Goal: Task Accomplishment & Management: Complete application form

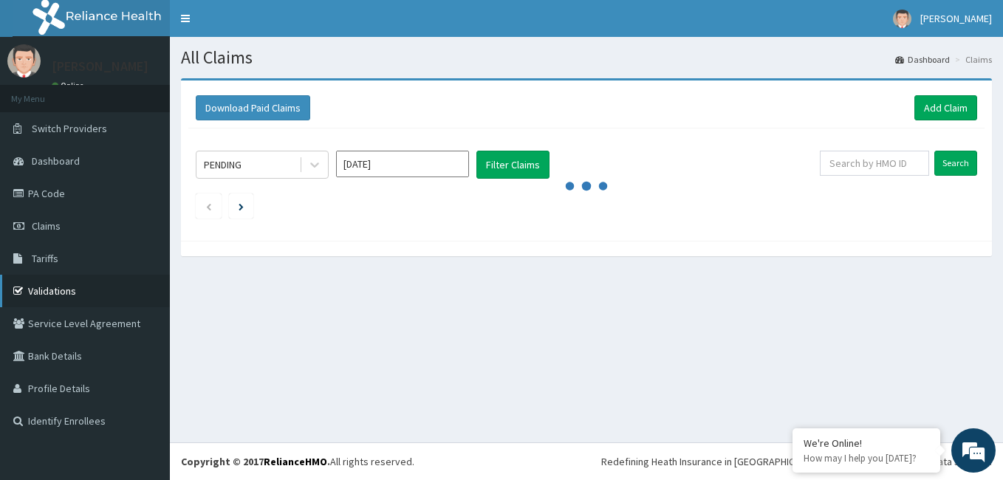
click at [43, 290] on link "Validations" at bounding box center [85, 291] width 170 height 33
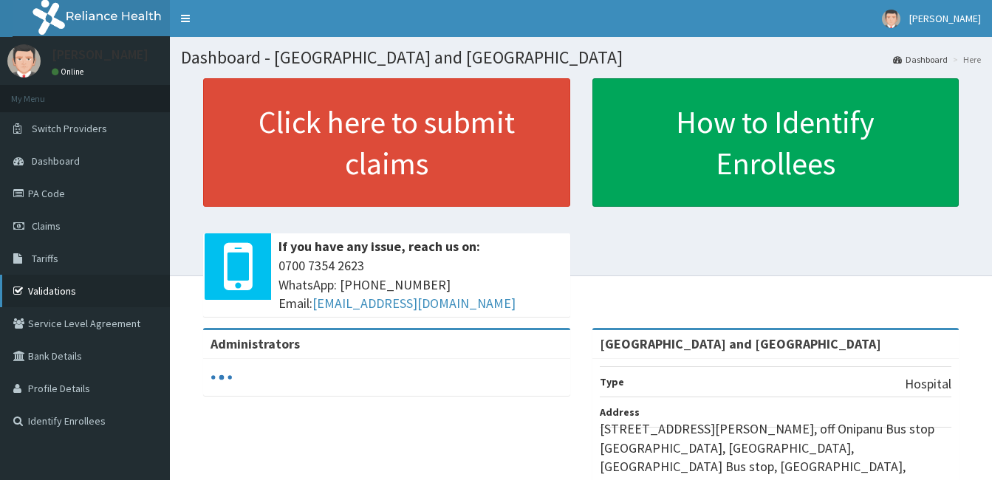
click at [49, 284] on link "Validations" at bounding box center [85, 291] width 170 height 33
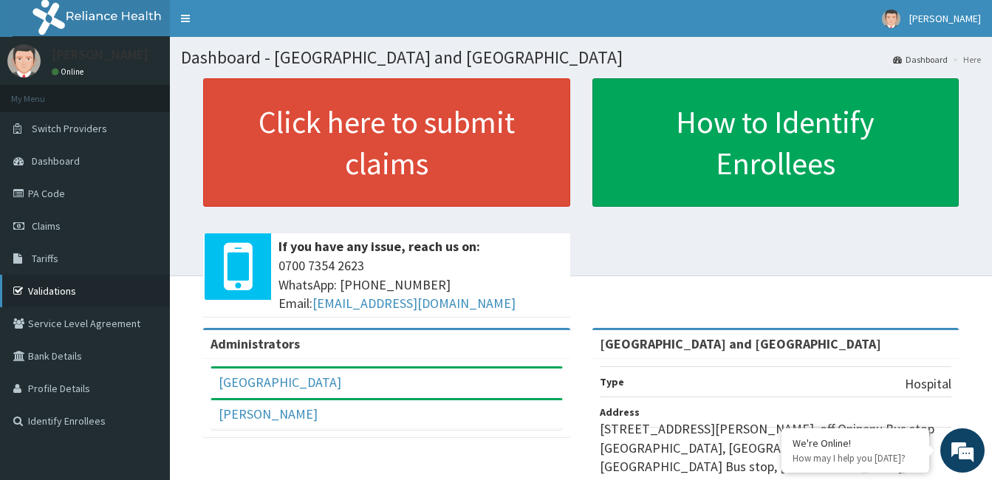
click at [55, 284] on link "Validations" at bounding box center [85, 291] width 170 height 33
click at [48, 241] on link "Claims" at bounding box center [85, 226] width 170 height 33
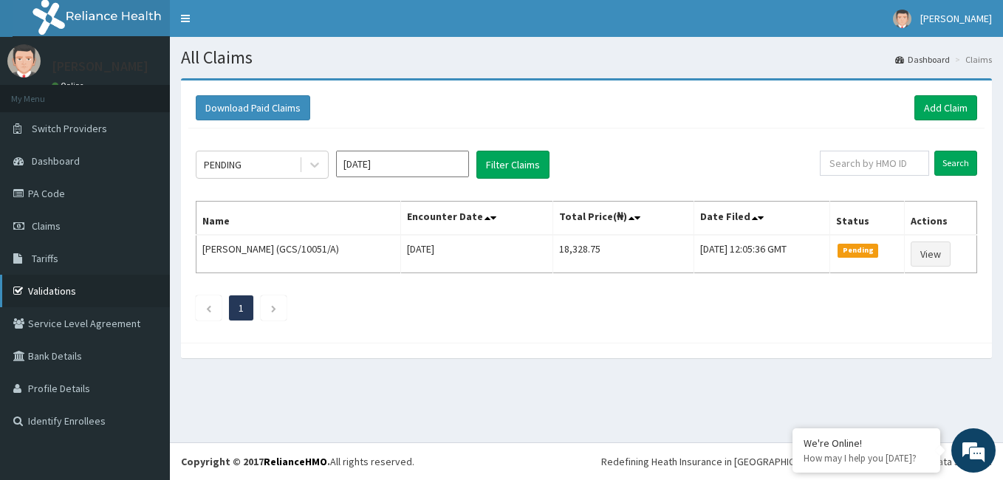
click at [58, 291] on link "Validations" at bounding box center [85, 291] width 170 height 33
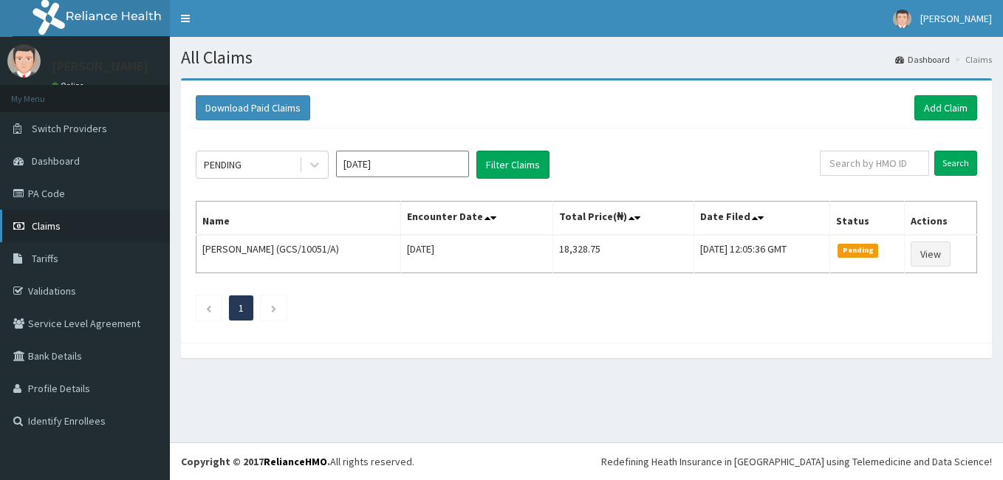
click at [66, 226] on link "Claims" at bounding box center [85, 226] width 170 height 33
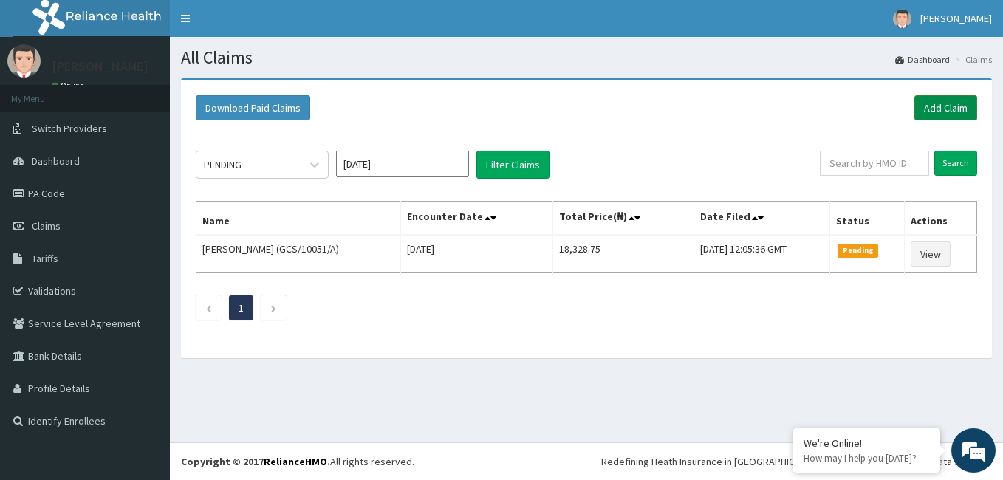
click at [932, 104] on link "Add Claim" at bounding box center [946, 107] width 63 height 25
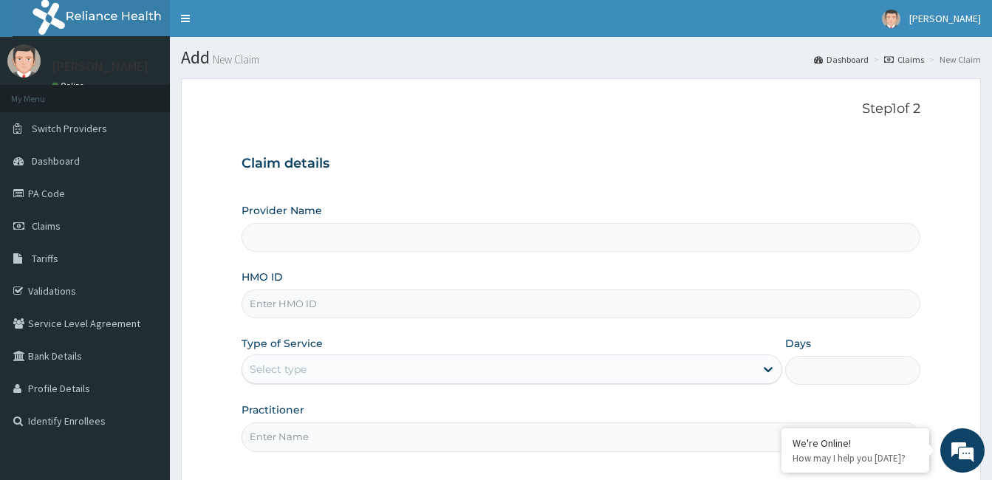
click at [374, 301] on input "HMO ID" at bounding box center [581, 304] width 679 height 29
type input "Royalife Specialist Hospital and Maternity Centre"
type input "LTR/10254/A"
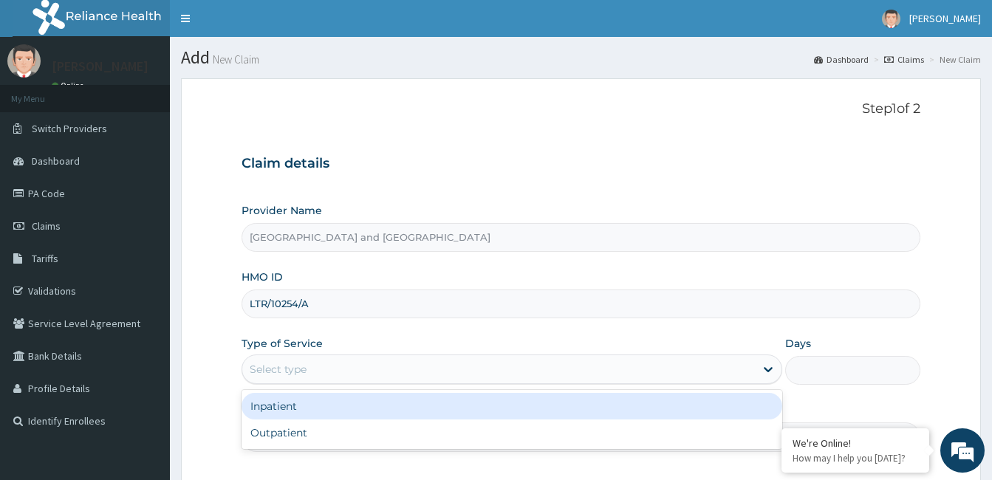
click at [301, 433] on div "Outpatient" at bounding box center [512, 433] width 541 height 27
type input "1"
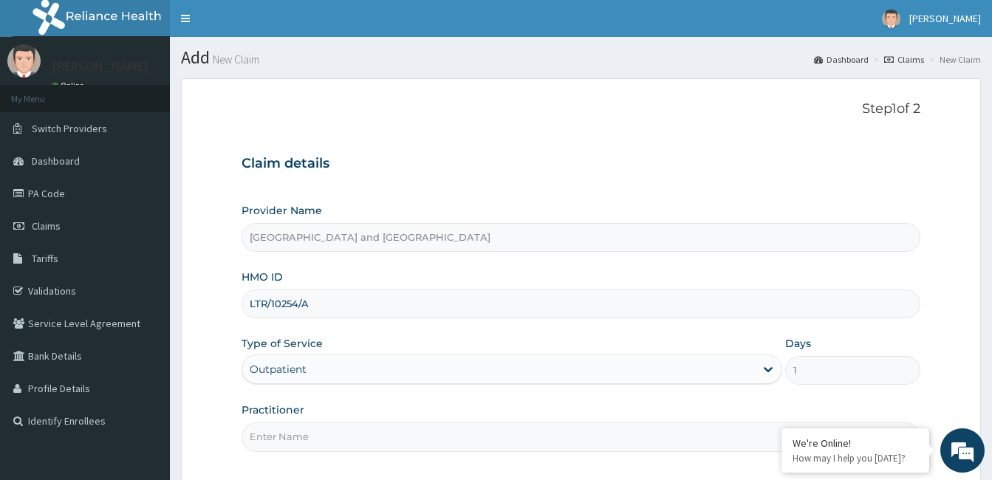
click at [368, 442] on input "Practitioner" at bounding box center [581, 437] width 679 height 29
type input "Dr Opeyemi"
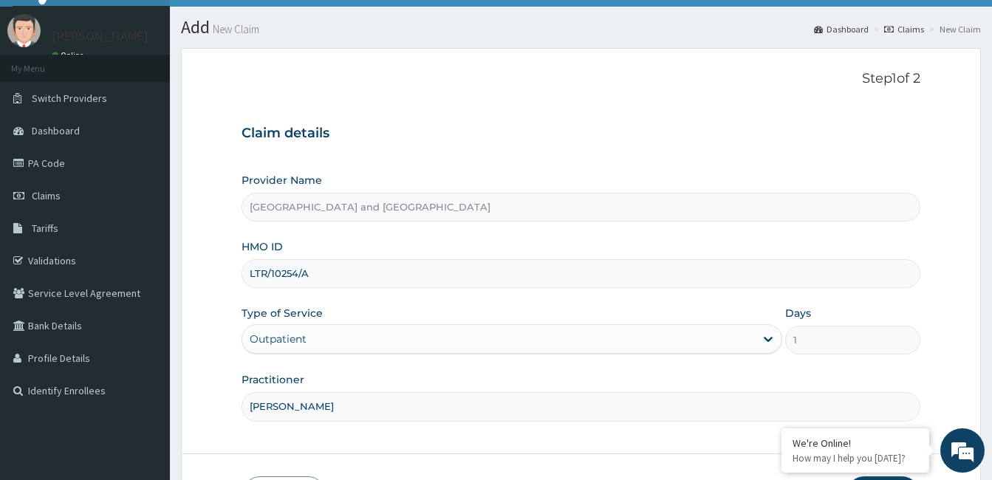
scroll to position [137, 0]
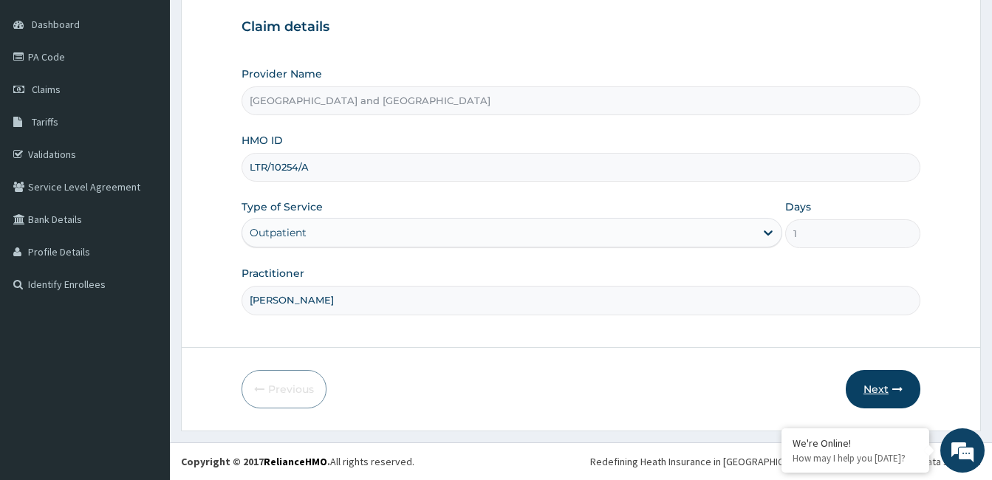
click at [891, 386] on button "Next" at bounding box center [883, 389] width 75 height 38
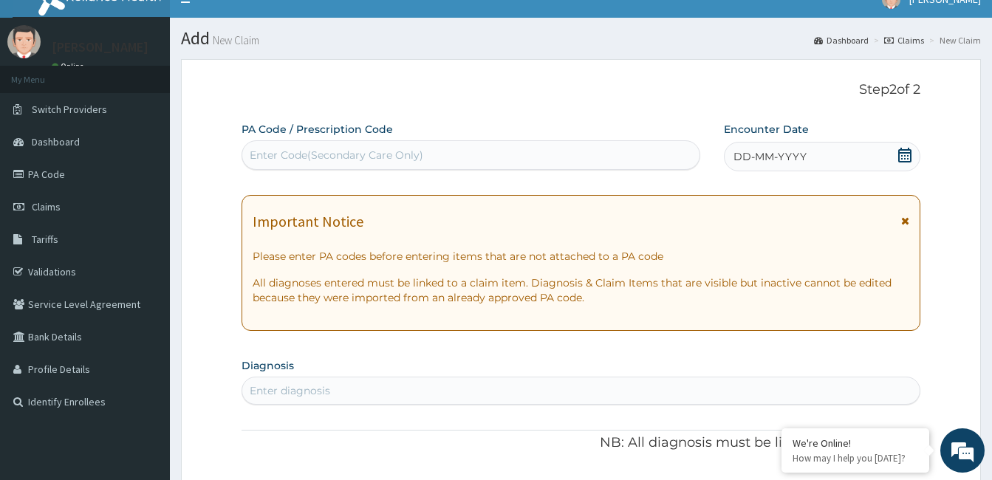
scroll to position [16, 0]
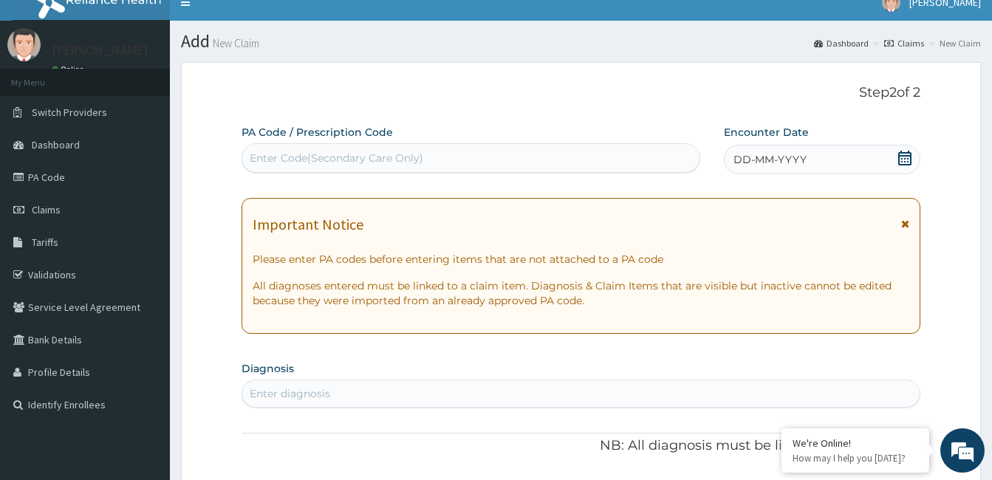
click at [913, 165] on div "DD-MM-YYYY" at bounding box center [822, 160] width 197 height 30
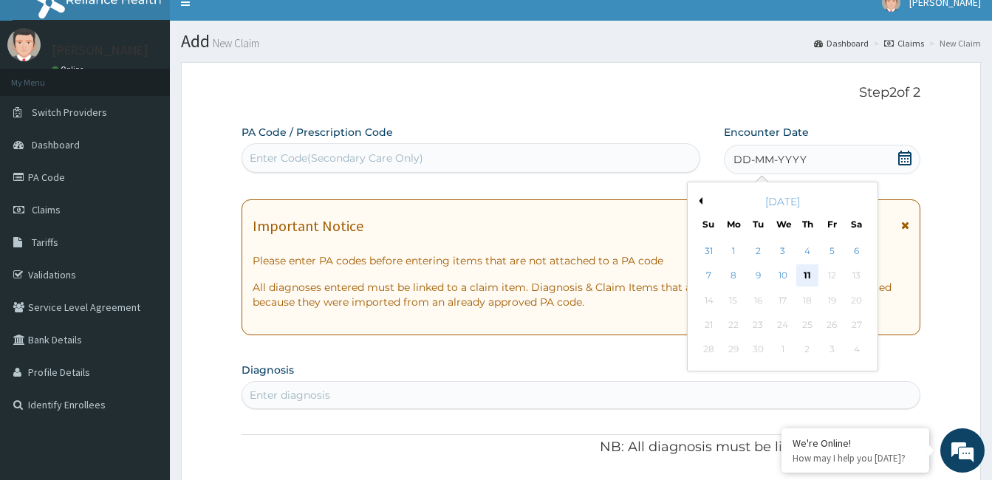
click at [802, 270] on div "11" at bounding box center [807, 276] width 22 height 22
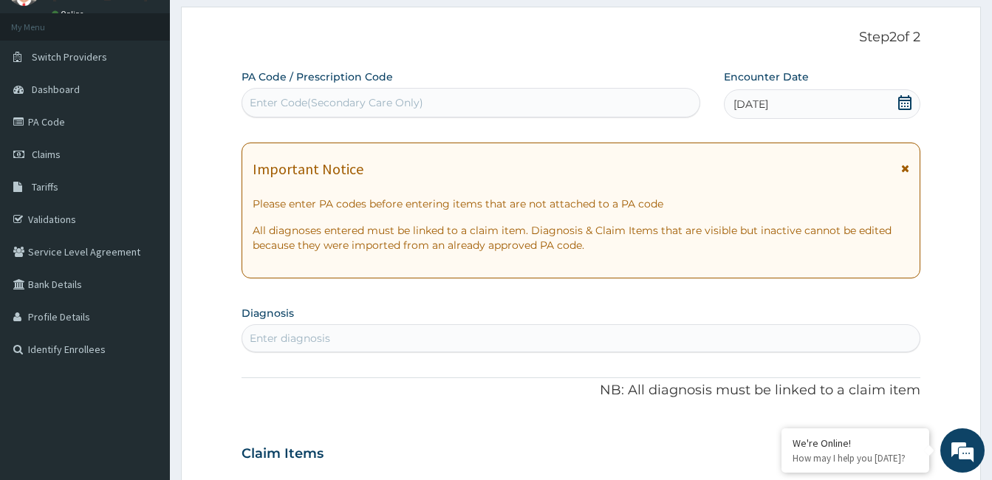
scroll to position [88, 0]
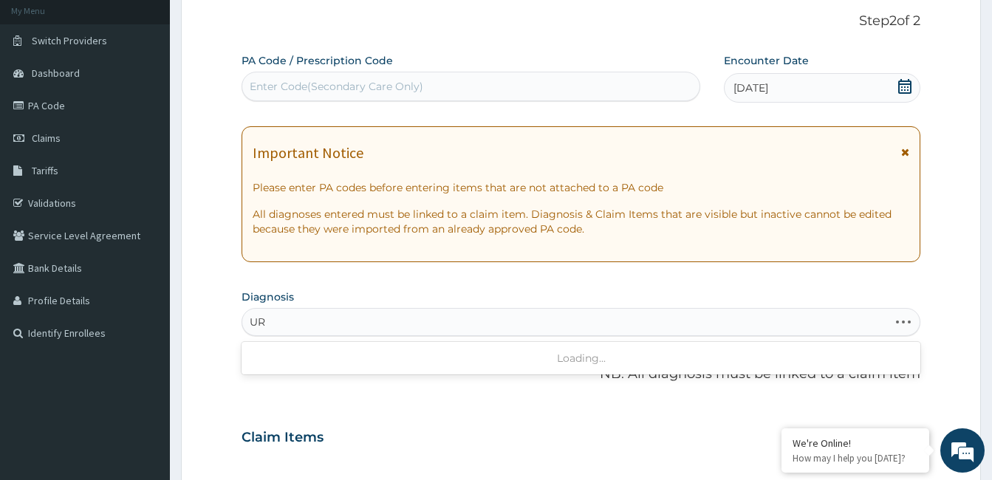
type input "U"
type input "UTI"
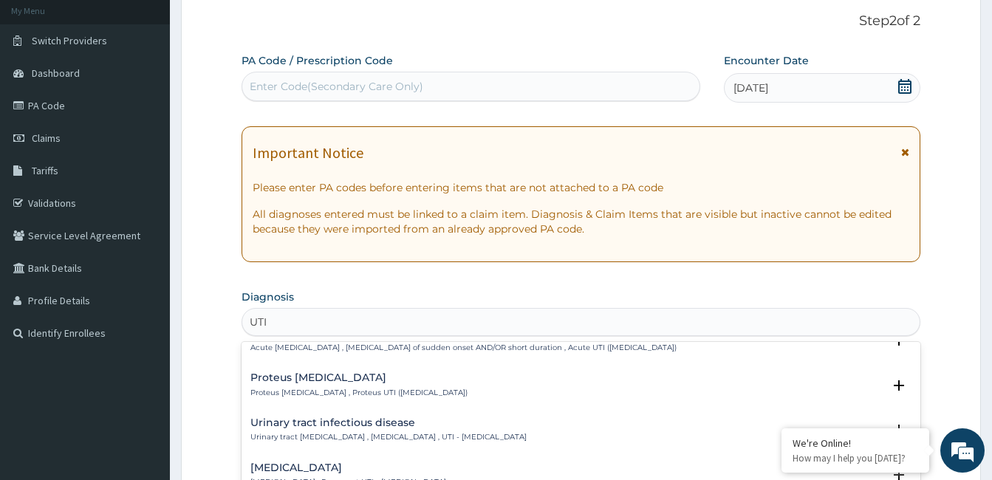
scroll to position [115, 0]
click at [479, 430] on p "Urinary tract infectious disease , Urinary tract infection , UTI - Urinary trac…" at bounding box center [388, 435] width 276 height 10
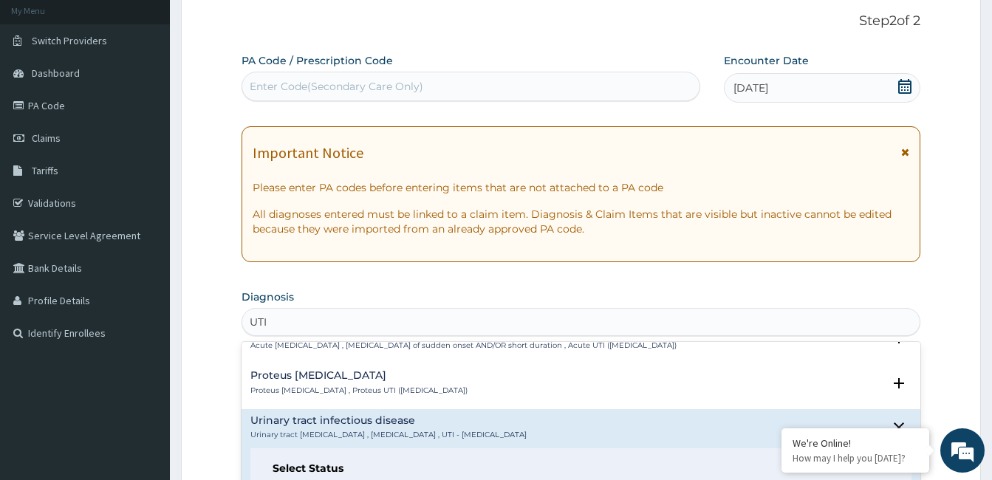
scroll to position [195, 0]
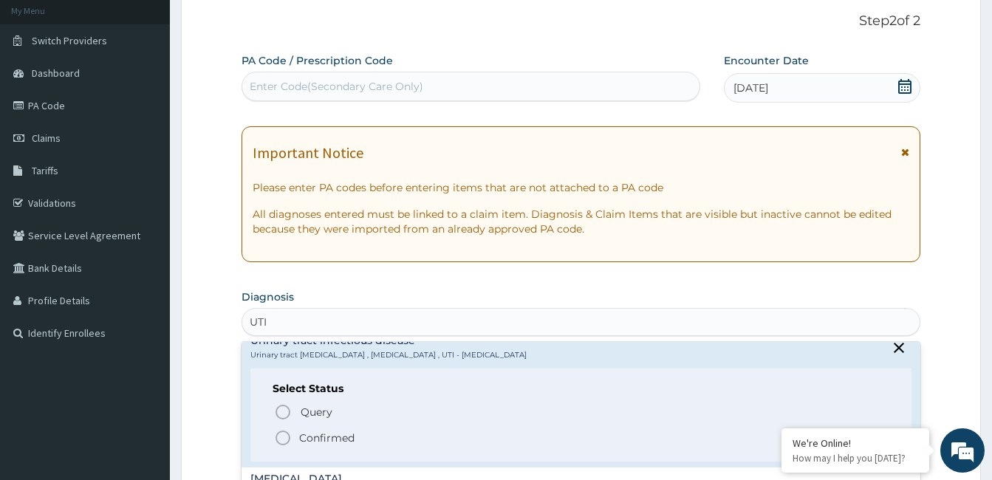
click at [340, 437] on p "Confirmed" at bounding box center [326, 438] width 55 height 15
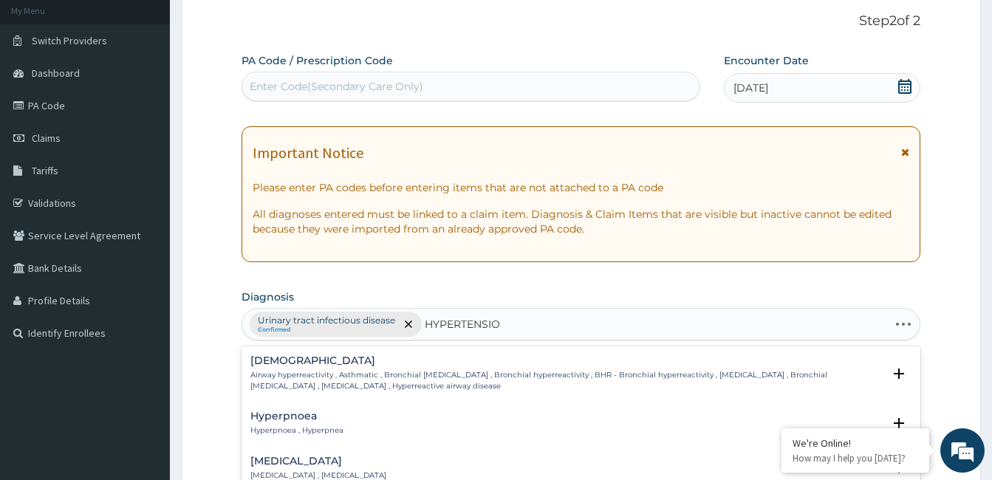
type input "HYPERTENSION"
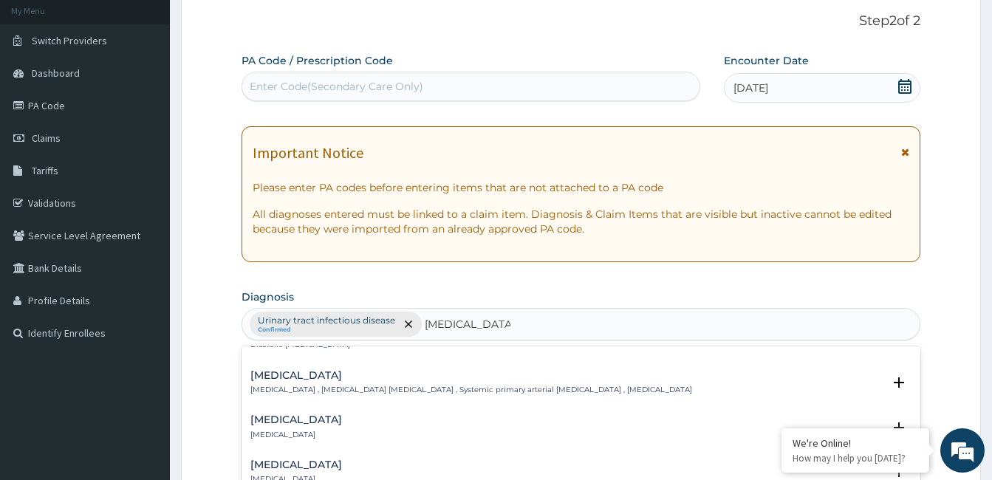
scroll to position [1237, 0]
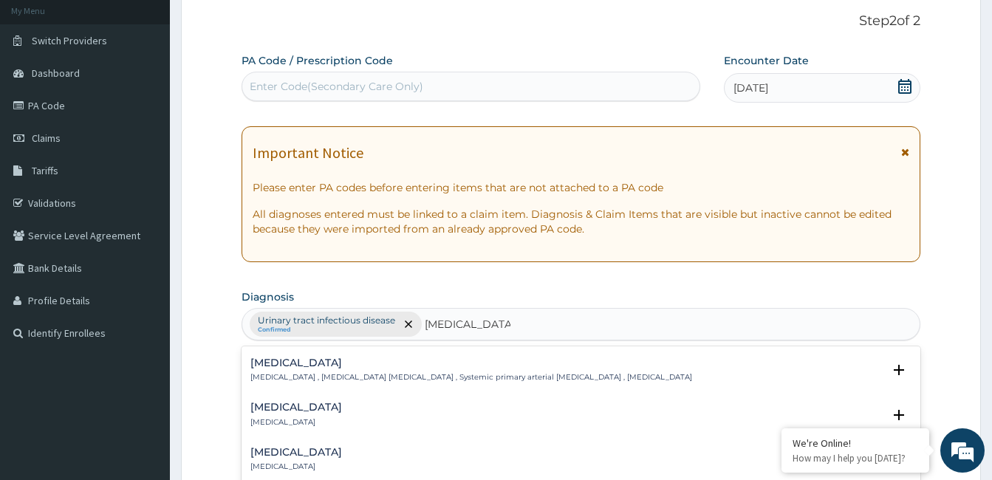
click at [426, 372] on p "Essential hypertension , Idiopathic hypertension , Systemic primary arterial hy…" at bounding box center [471, 377] width 442 height 10
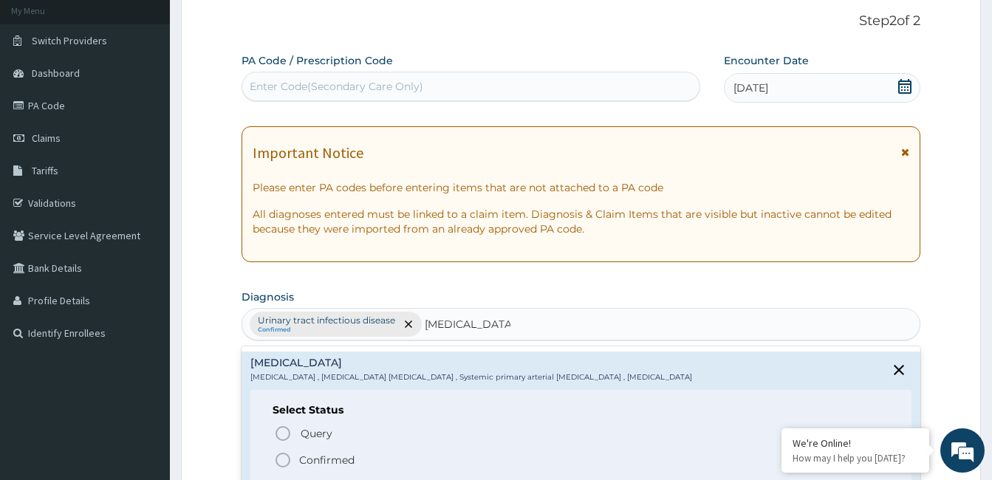
click at [344, 453] on p "Confirmed" at bounding box center [326, 460] width 55 height 15
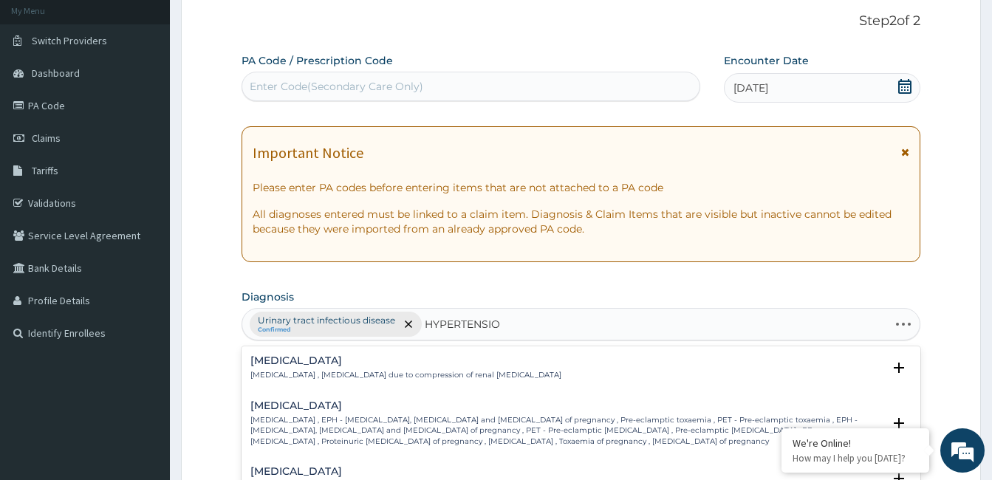
type input "HYPERTENSION"
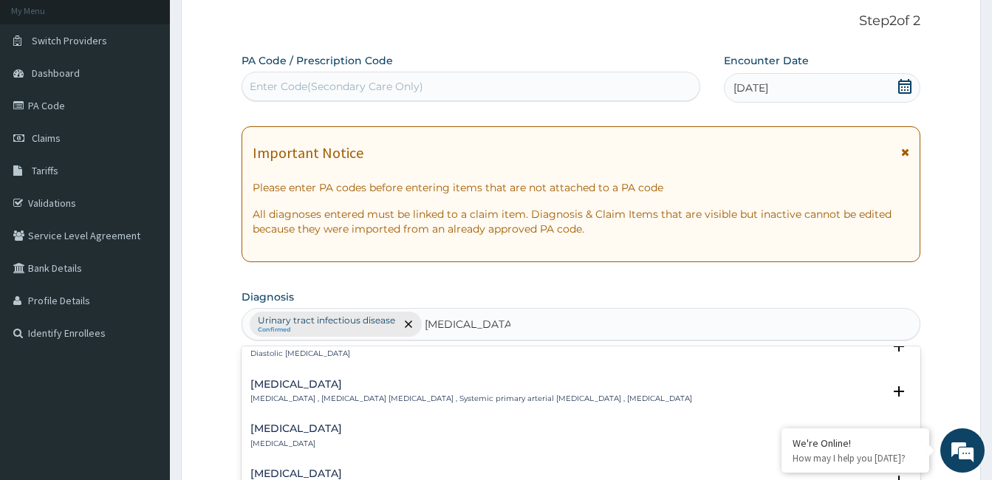
scroll to position [1207, 0]
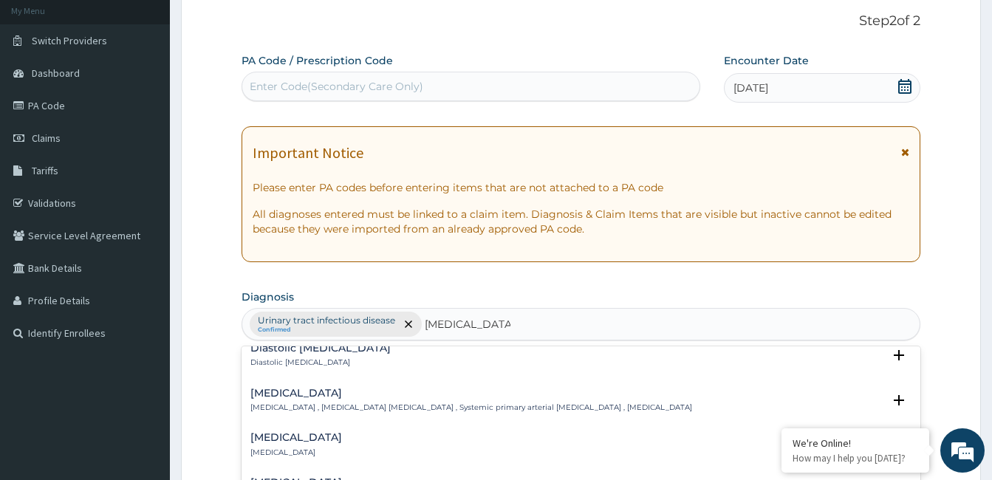
click at [477, 403] on p "Essential hypertension , Idiopathic hypertension , Systemic primary arterial hy…" at bounding box center [471, 408] width 442 height 10
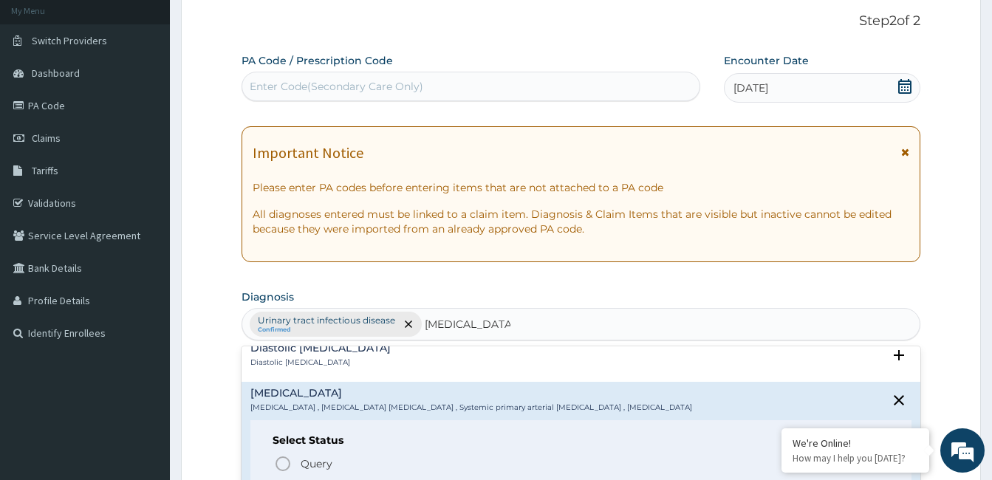
click at [335, 457] on p "Query Query covers suspected (?), Keep in view (kiv), Ruled out (r/o)" at bounding box center [465, 464] width 332 height 20
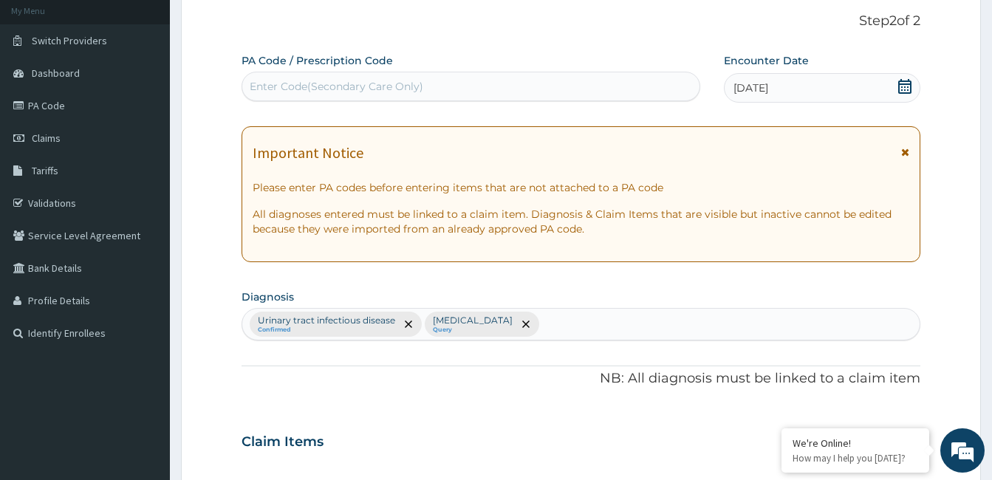
click at [495, 443] on div "Claim Items" at bounding box center [581, 439] width 679 height 38
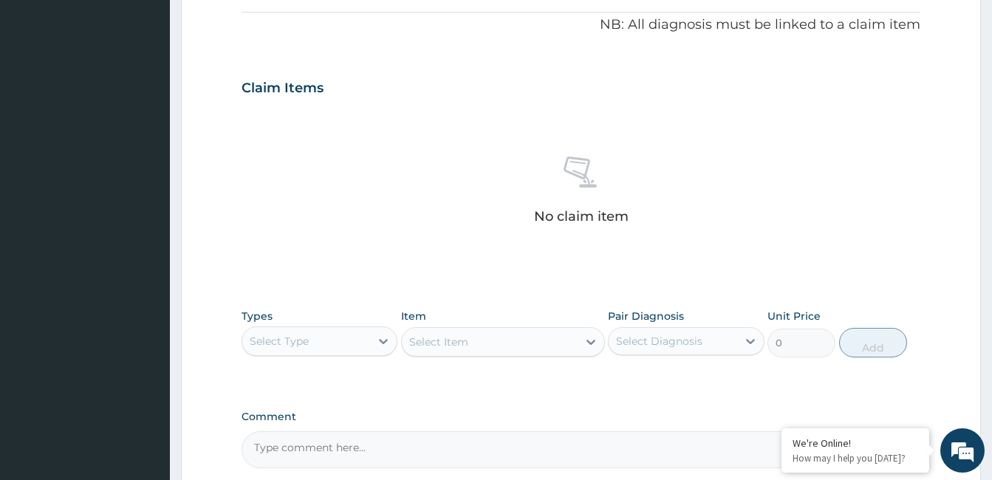
scroll to position [489, 0]
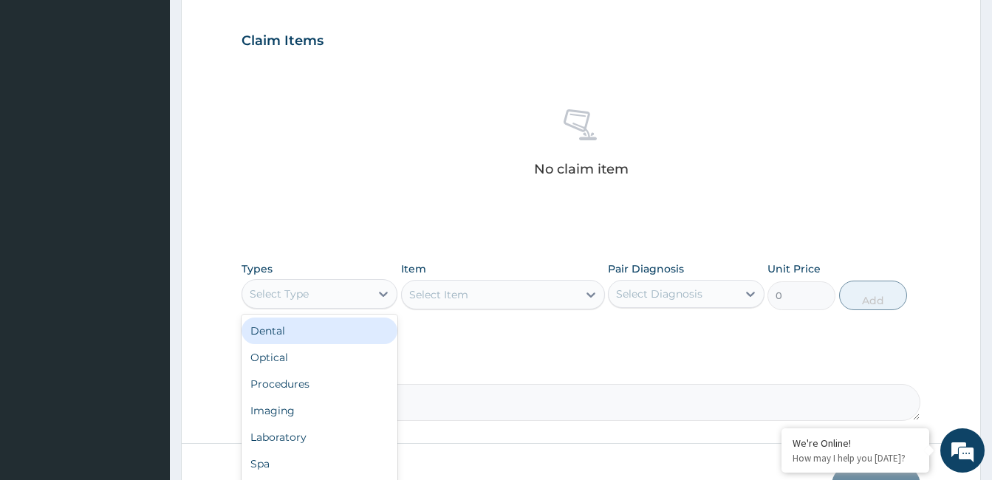
click at [301, 380] on div "Procedures" at bounding box center [320, 384] width 156 height 27
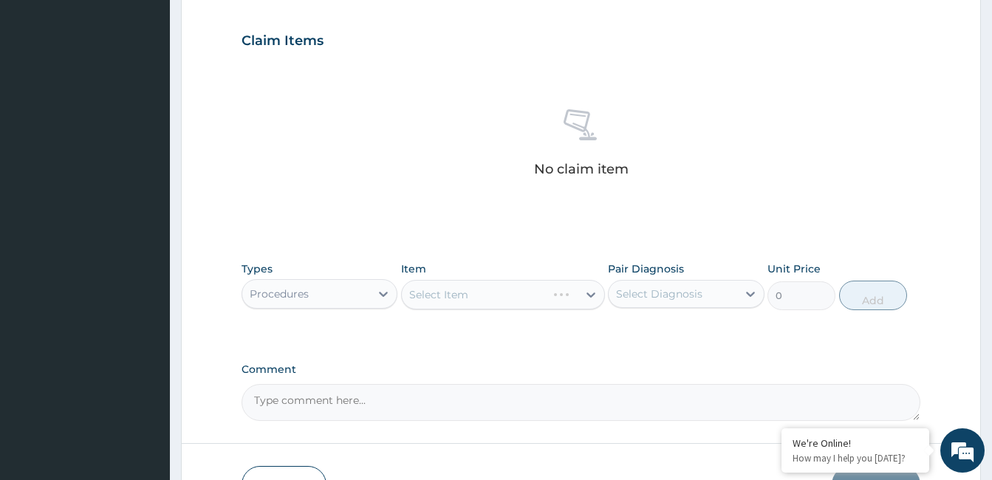
click at [476, 293] on div "Select Item" at bounding box center [503, 295] width 204 height 30
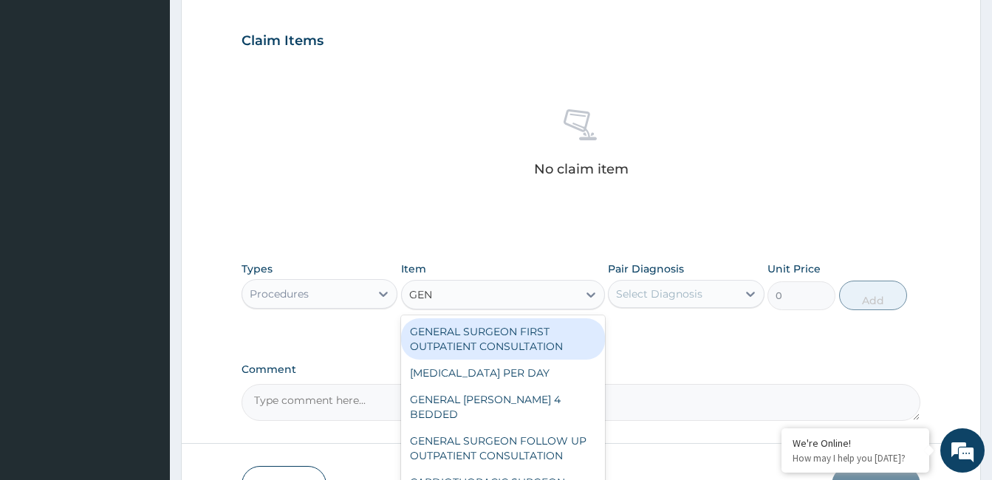
type input "GENE"
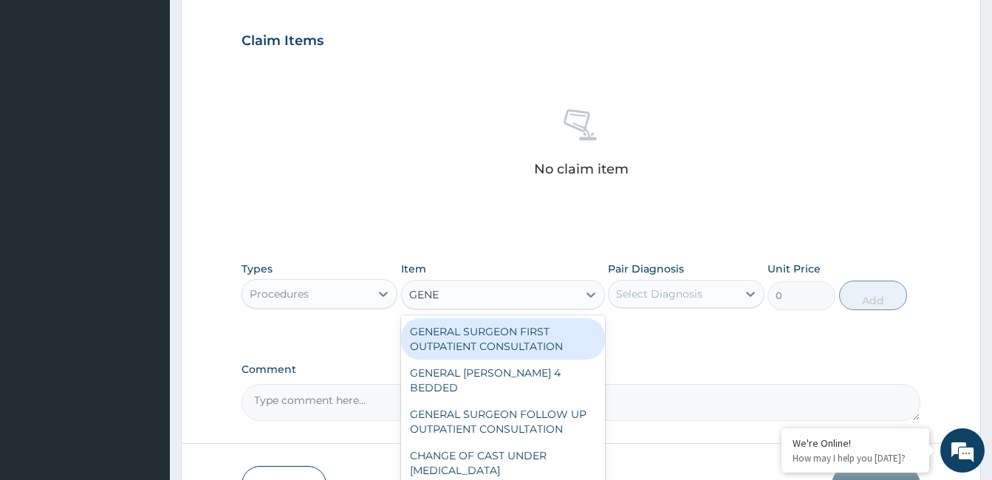
scroll to position [213, 0]
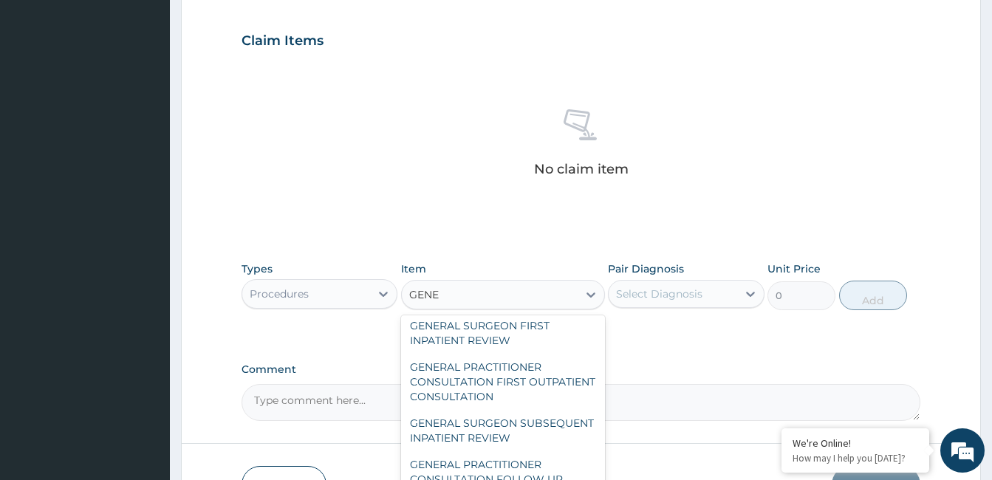
click at [518, 382] on div "GENERAL PRACTITIONER CONSULTATION FIRST OUTPATIENT CONSULTATION" at bounding box center [503, 382] width 204 height 56
type input "3547.5"
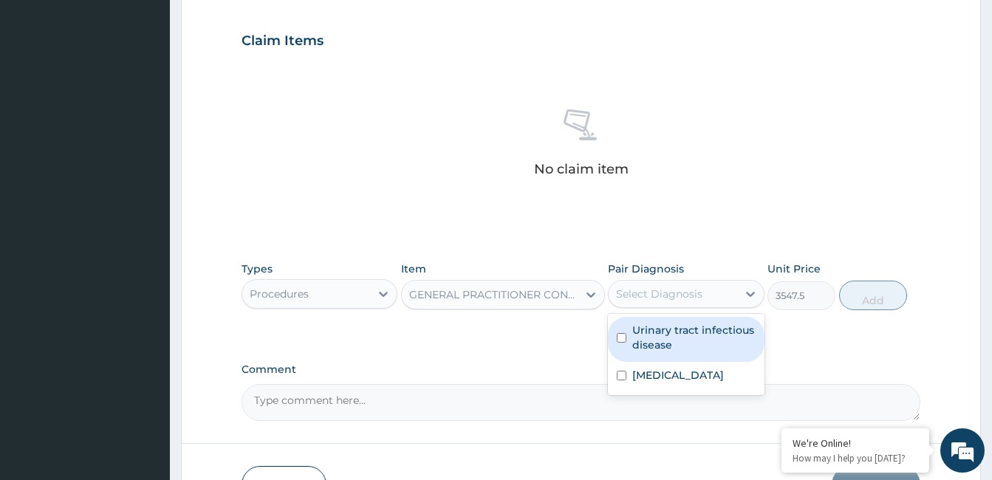
click at [677, 332] on label "Urinary tract infectious disease" at bounding box center [693, 338] width 123 height 30
checkbox input "true"
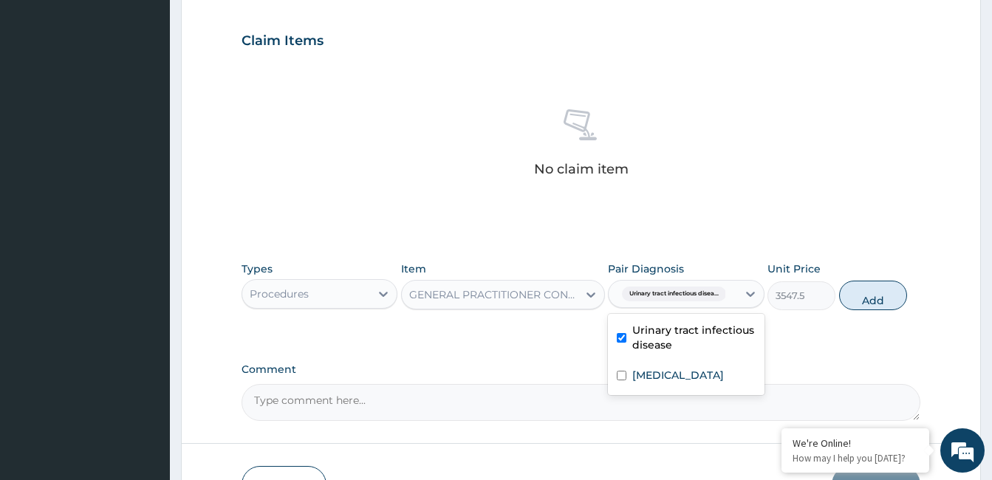
click at [671, 377] on label "Essential hypertension" at bounding box center [678, 375] width 92 height 15
checkbox input "true"
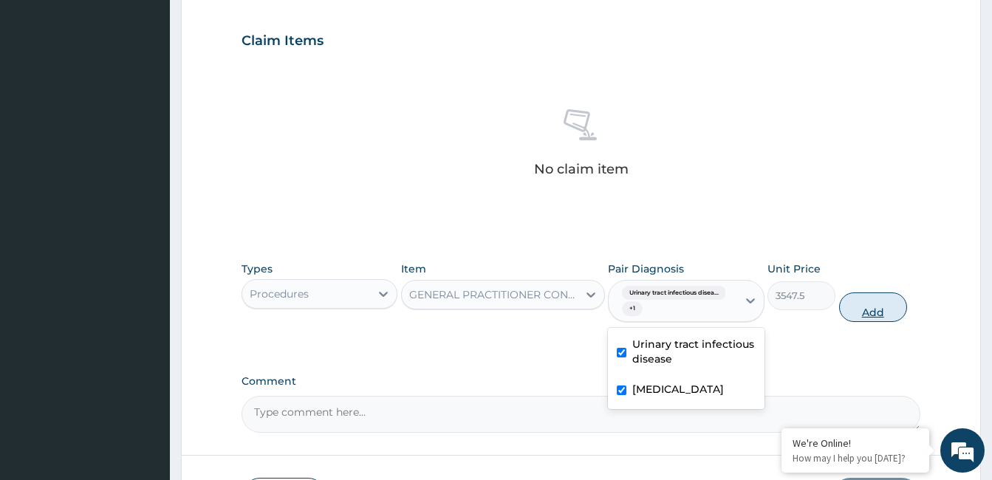
click at [878, 309] on button "Add" at bounding box center [873, 308] width 68 height 30
type input "0"
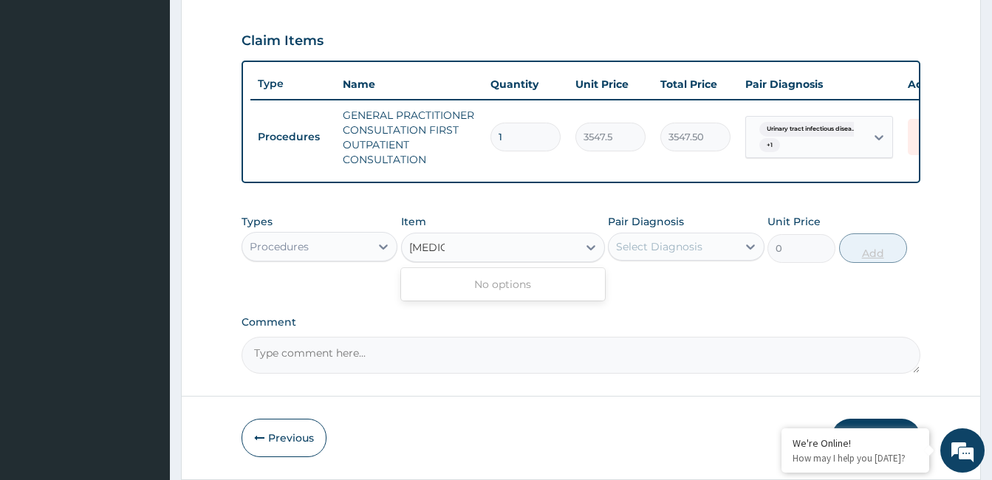
type input "CIPRO"
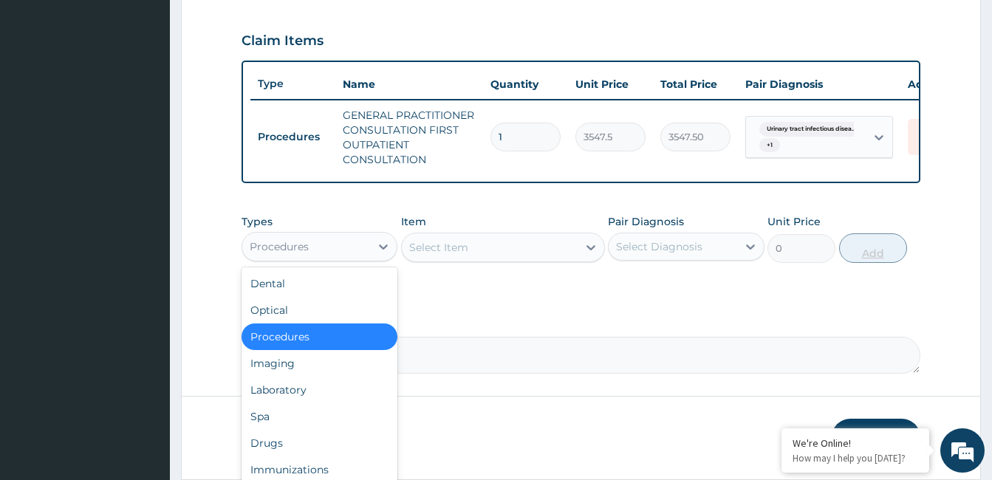
scroll to position [50, 0]
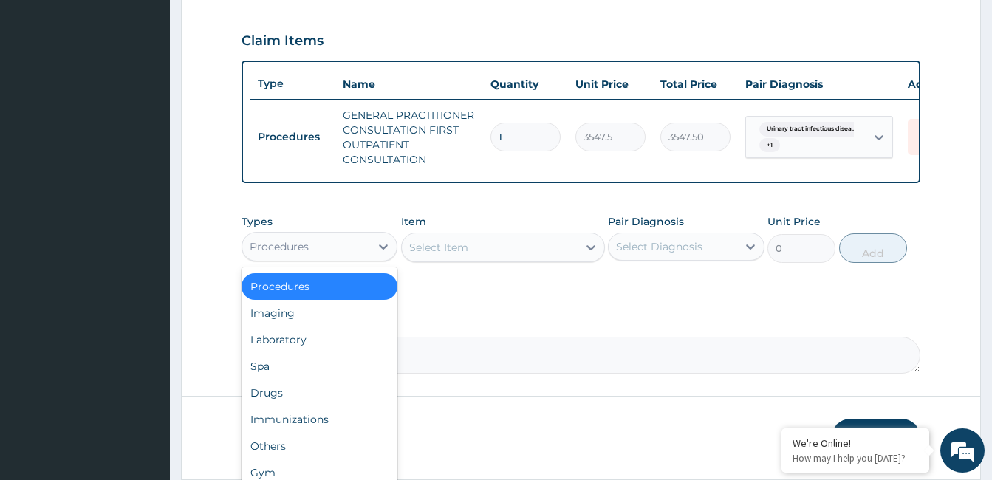
click at [291, 401] on div "Drugs" at bounding box center [320, 393] width 156 height 27
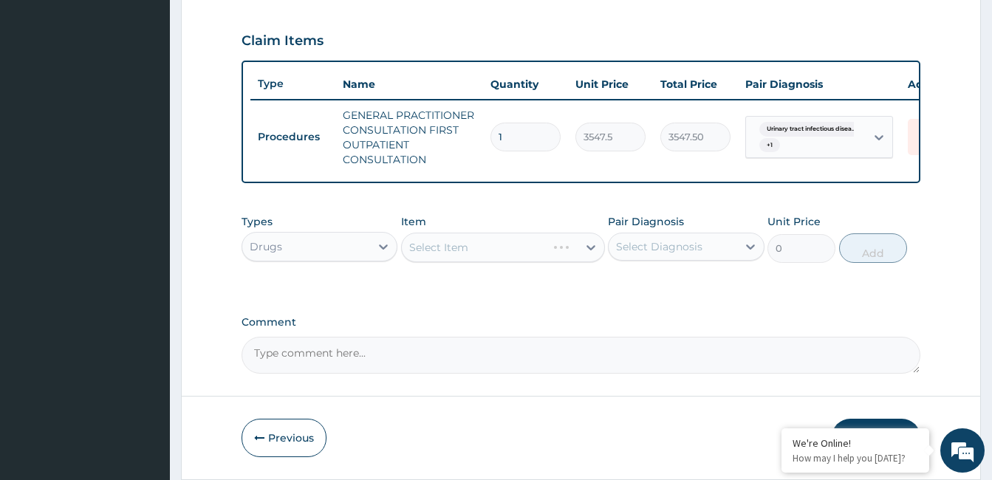
click at [471, 253] on div "Select Item" at bounding box center [503, 248] width 204 height 30
click at [487, 250] on div "Select Item" at bounding box center [503, 248] width 204 height 30
click at [497, 262] on div "Select Item" at bounding box center [503, 248] width 204 height 30
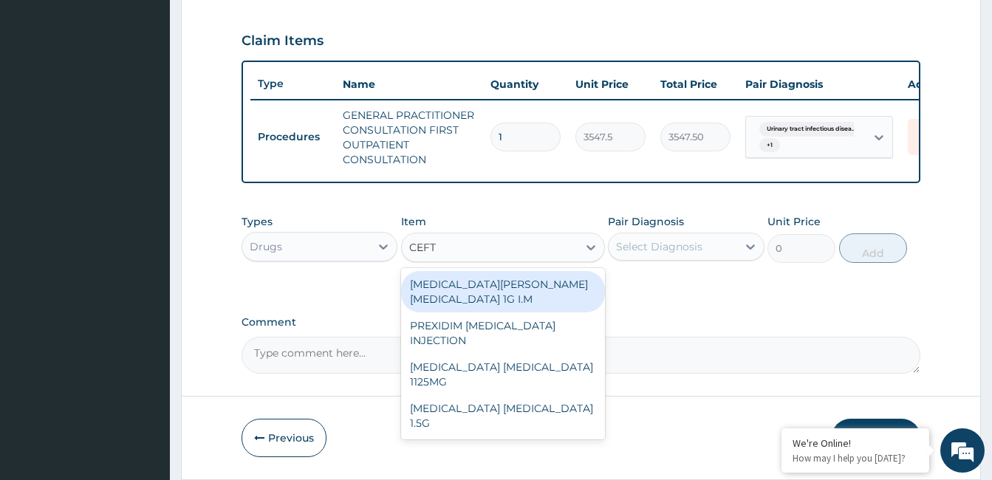
type input "CEFTR"
click at [488, 295] on div "ROCEPHIN CEFTRIAXONE 1G I.M" at bounding box center [503, 291] width 204 height 41
type input "8277.5"
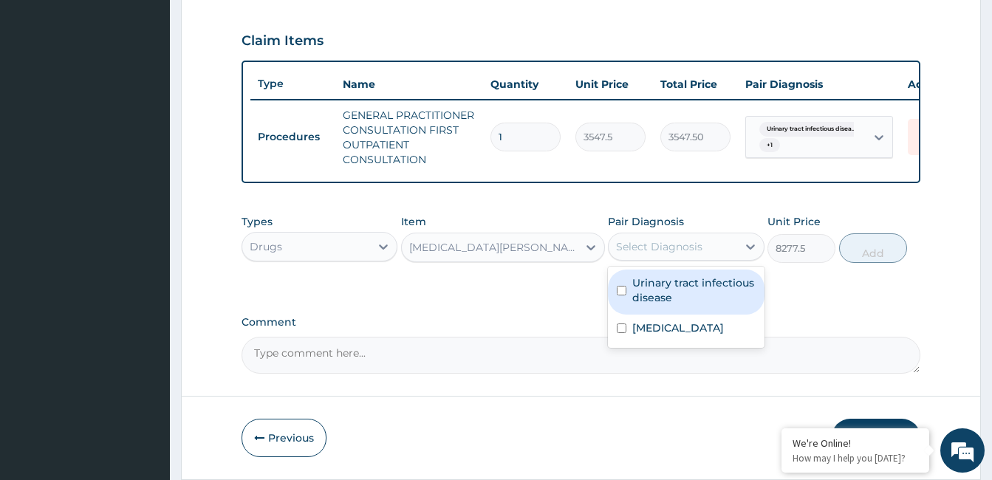
click at [686, 301] on label "Urinary tract infectious disease" at bounding box center [693, 291] width 123 height 30
checkbox input "true"
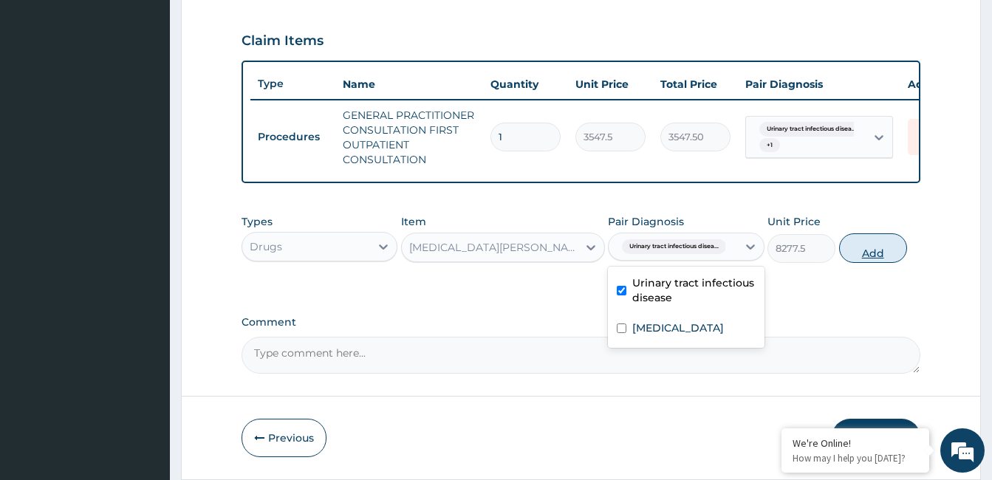
click at [893, 259] on button "Add" at bounding box center [873, 248] width 68 height 30
type input "0"
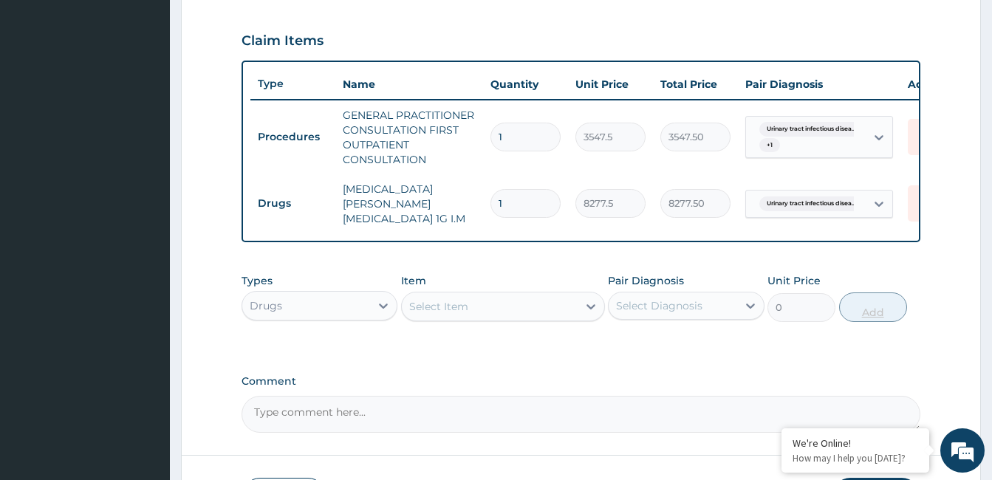
type input "0.00"
type input "3"
type input "24832.50"
type input "3"
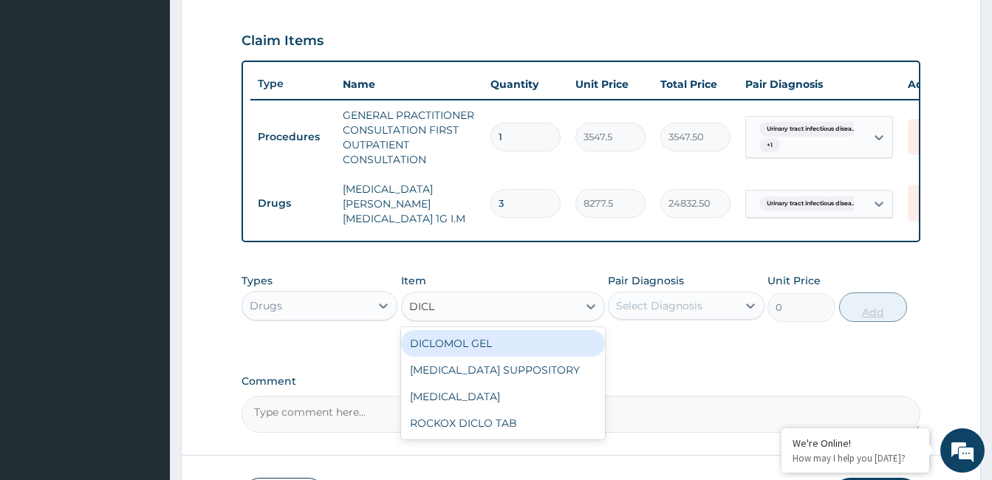
type input "DICLO"
click at [480, 397] on div "DICLOFENAC" at bounding box center [503, 396] width 204 height 27
type input "591.25"
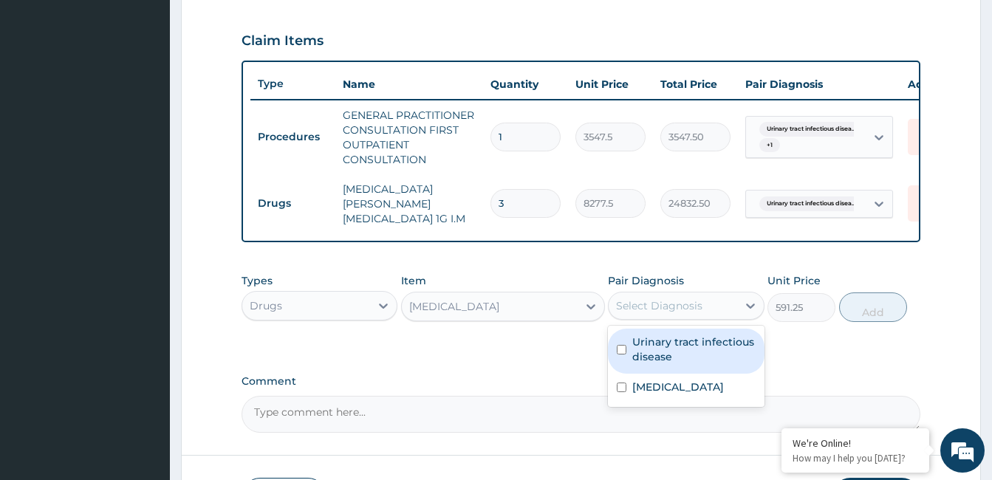
click at [668, 353] on label "Urinary tract infectious disease" at bounding box center [693, 350] width 123 height 30
checkbox input "true"
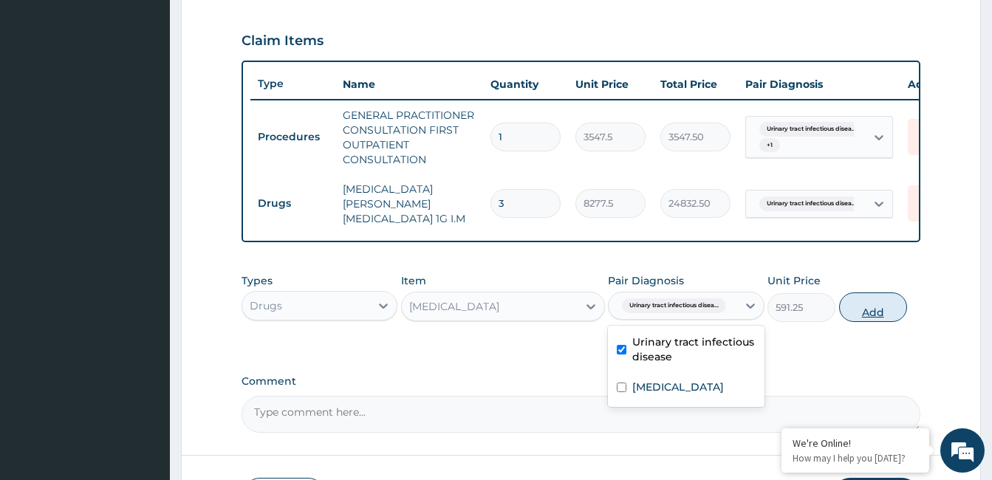
click at [875, 307] on button "Add" at bounding box center [873, 308] width 68 height 30
type input "0"
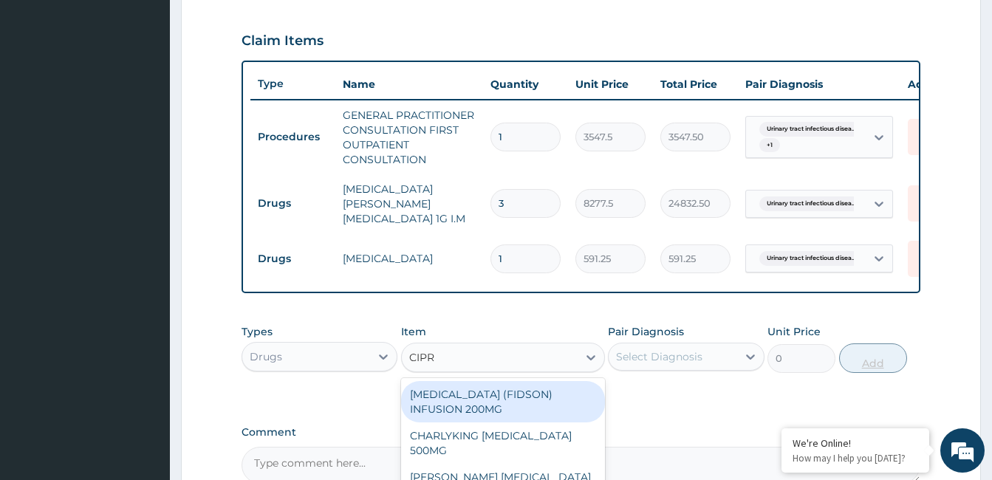
type input "CIPRO"
click at [502, 441] on div "CHARLYKING CIPROFLOXACIN 500MG" at bounding box center [503, 443] width 204 height 41
type input "177.375"
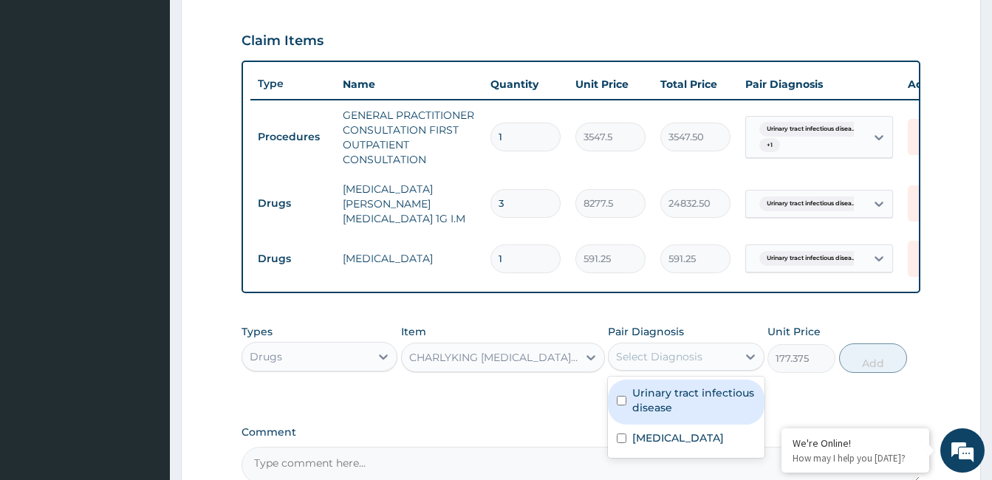
click at [688, 400] on label "Urinary tract infectious disease" at bounding box center [693, 401] width 123 height 30
checkbox input "true"
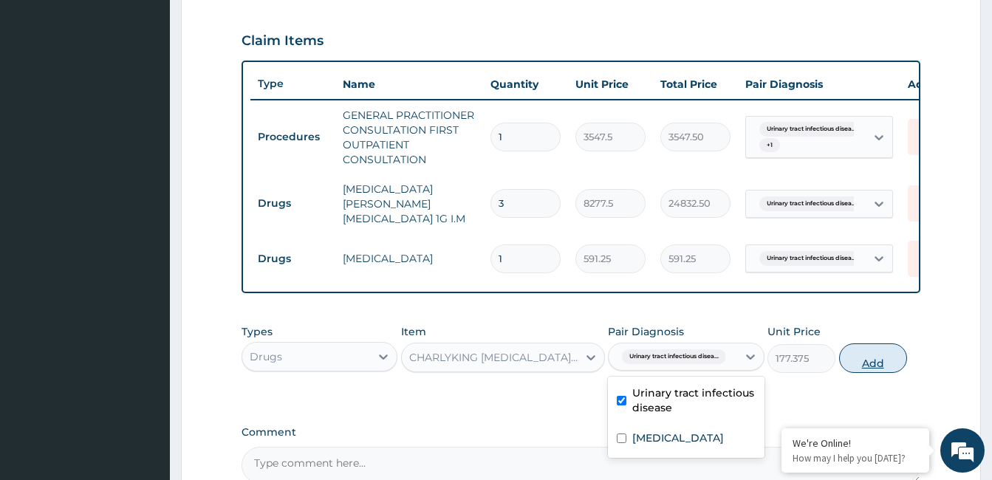
click at [875, 365] on button "Add" at bounding box center [873, 359] width 68 height 30
type input "0"
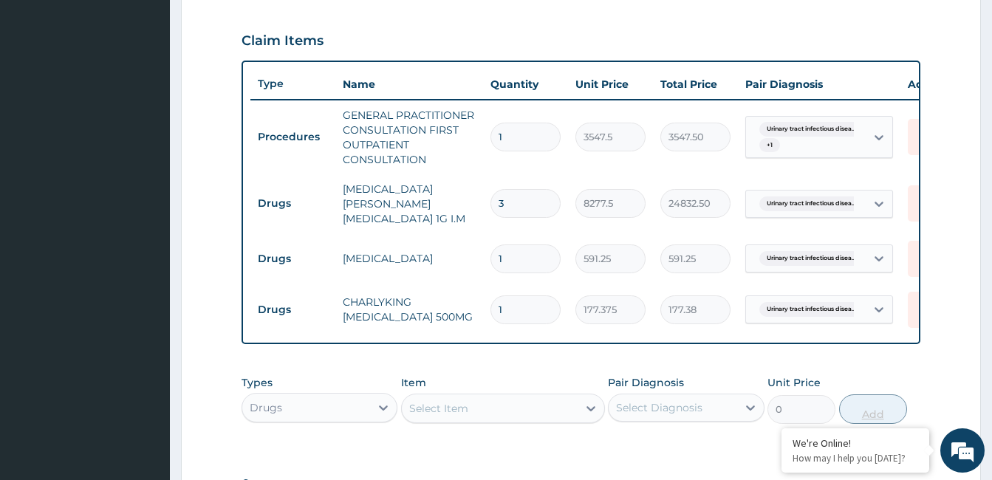
type input "10"
type input "1773.75"
type input "10"
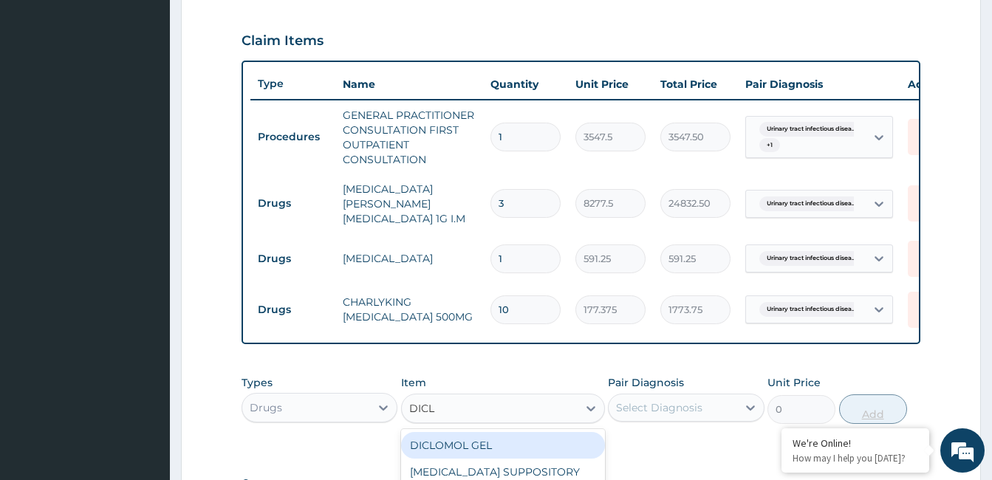
type input "DICLO"
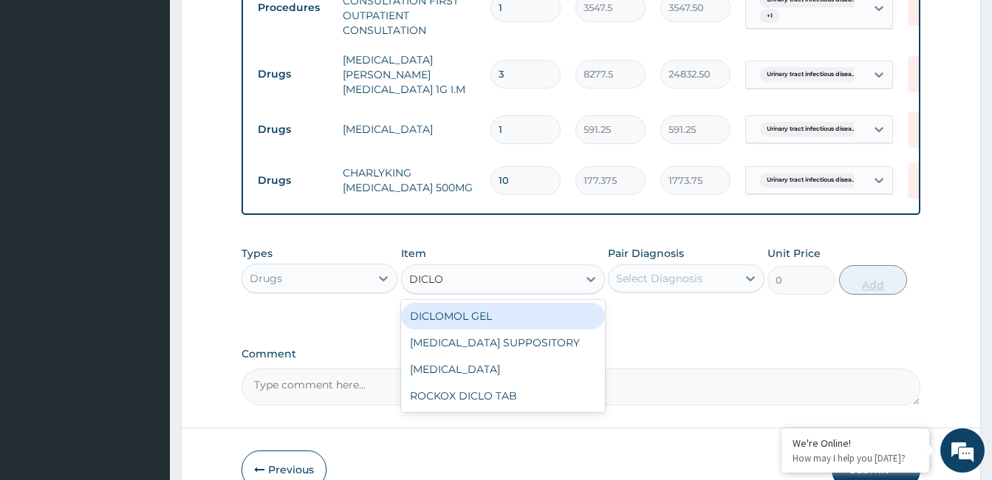
scroll to position [619, 0]
click at [495, 401] on div "ROCKOX DICLO TAB" at bounding box center [503, 395] width 204 height 27
type input "82.7750015258789"
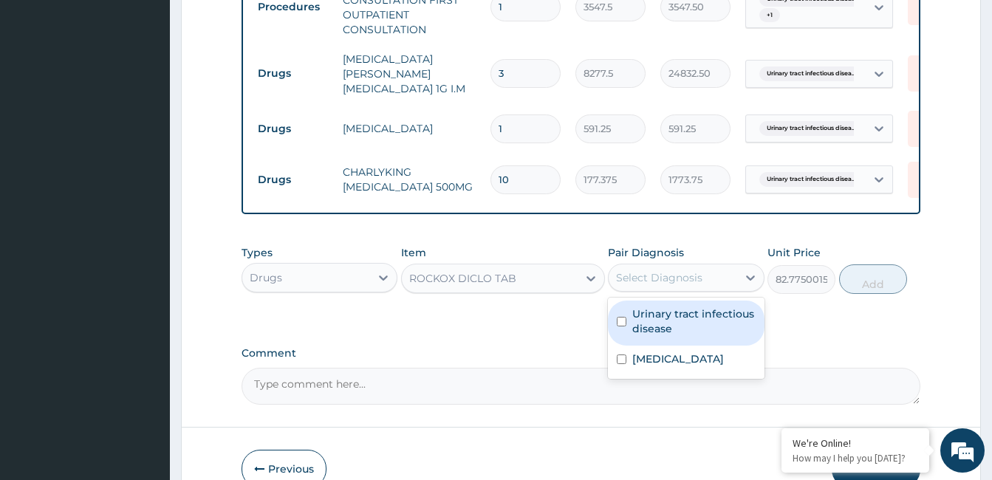
click at [700, 318] on label "Urinary tract infectious disease" at bounding box center [693, 322] width 123 height 30
checkbox input "true"
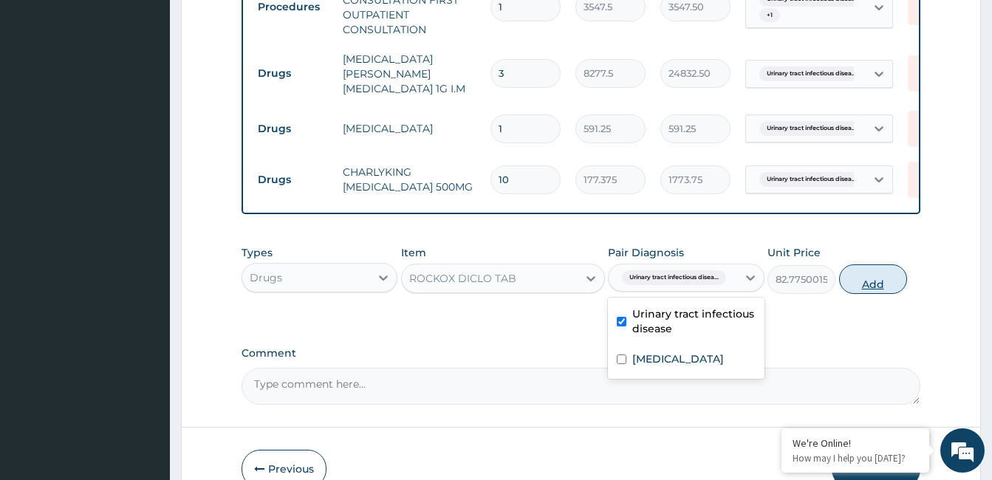
click at [876, 281] on button "Add" at bounding box center [873, 279] width 68 height 30
type input "0"
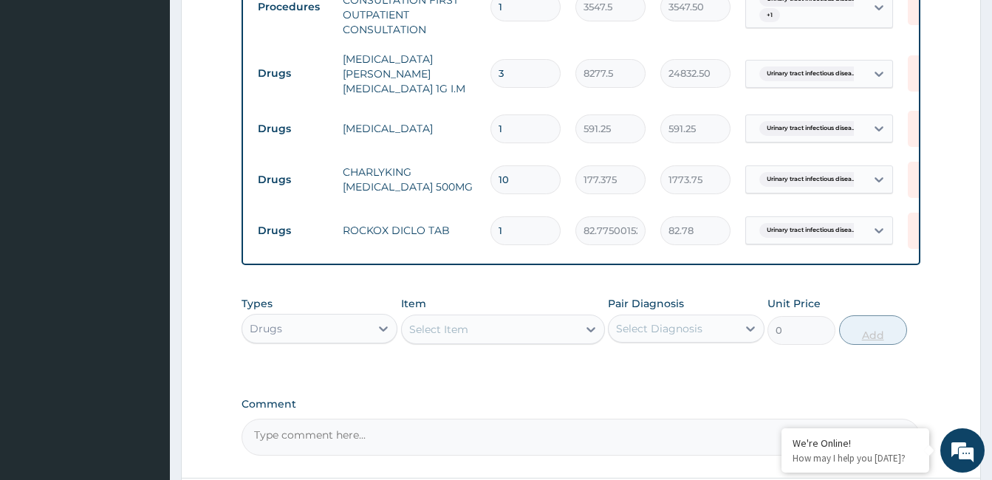
type input "10"
type input "827.75"
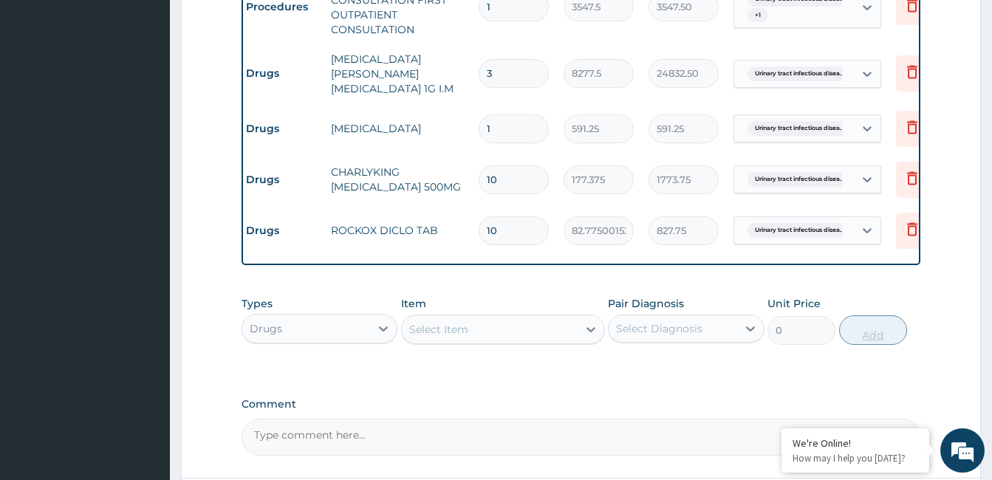
scroll to position [0, 13]
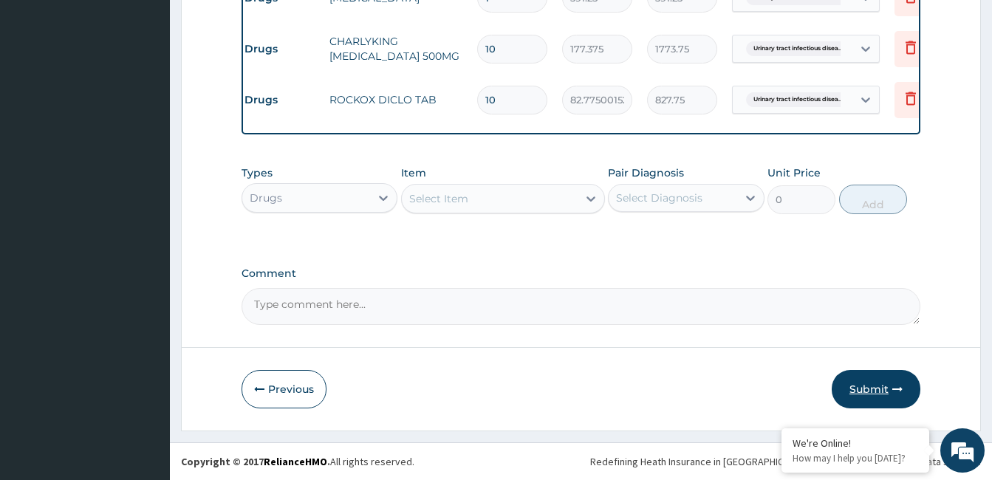
click at [877, 392] on button "Submit" at bounding box center [876, 389] width 89 height 38
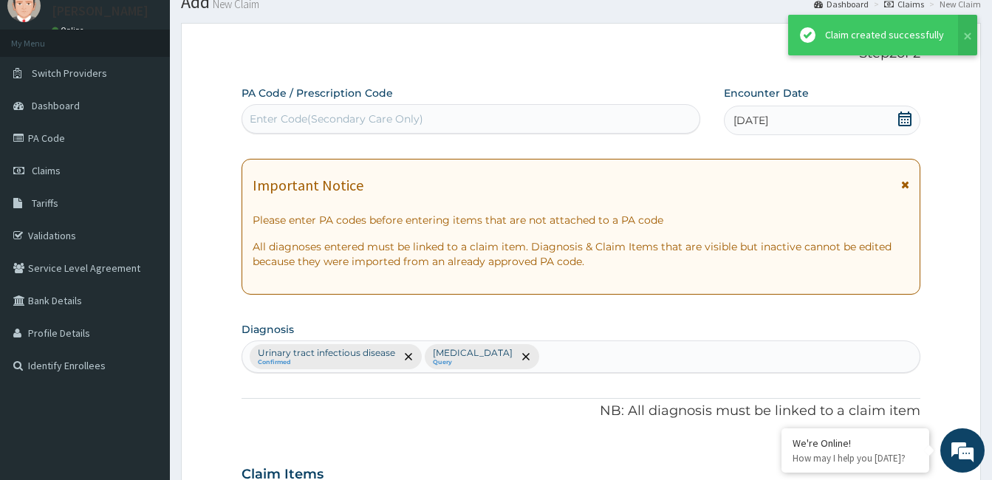
scroll to position [753, 0]
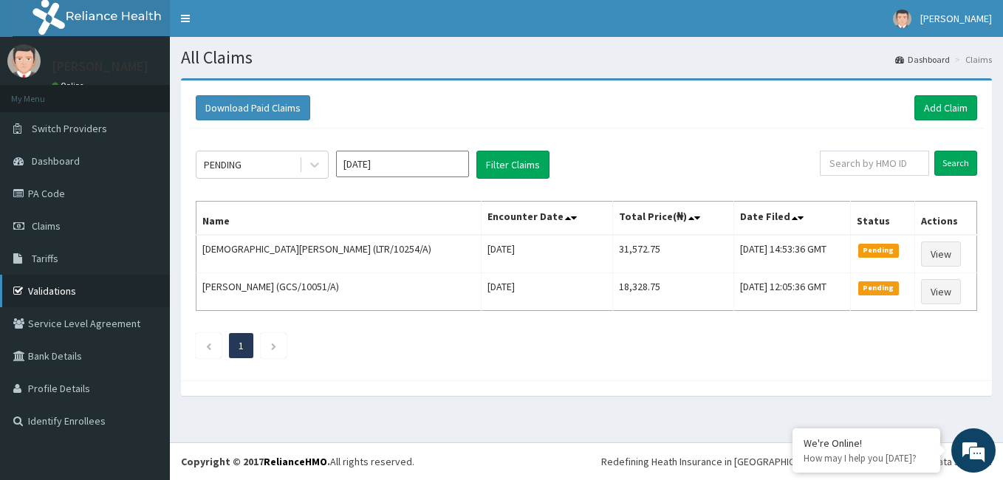
click at [68, 297] on link "Validations" at bounding box center [85, 291] width 170 height 33
